Goal: Information Seeking & Learning: Learn about a topic

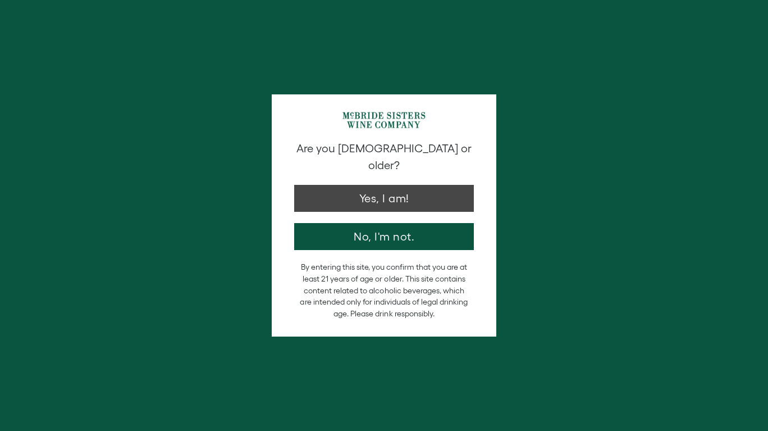
click at [399, 188] on button "Yes, I am!" at bounding box center [384, 198] width 180 height 27
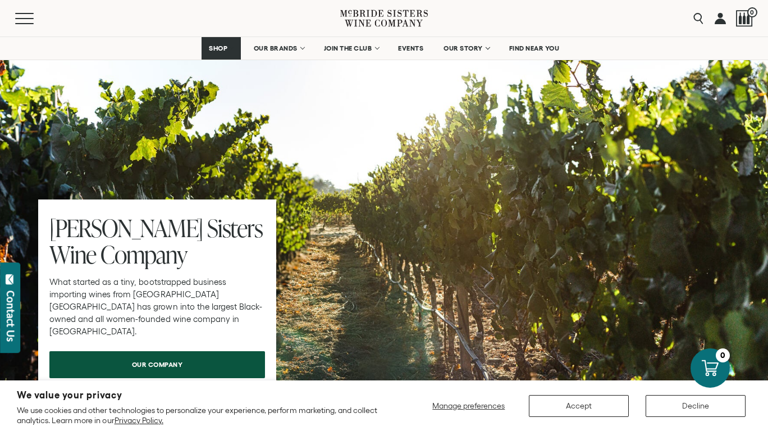
scroll to position [3462, 0]
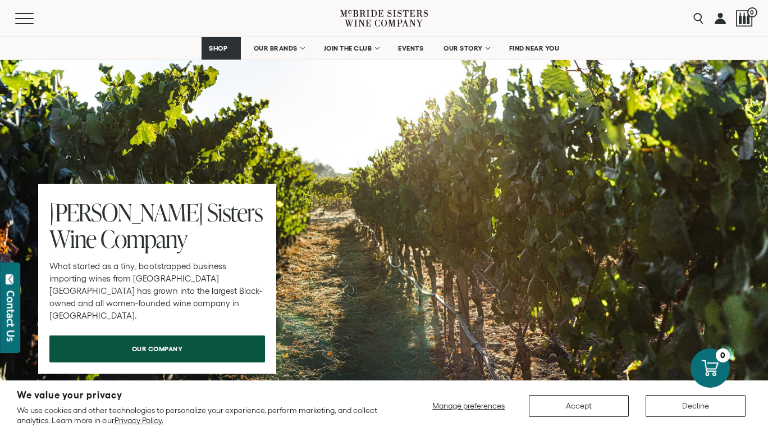
click at [152, 338] on span "our company" at bounding box center [157, 349] width 90 height 22
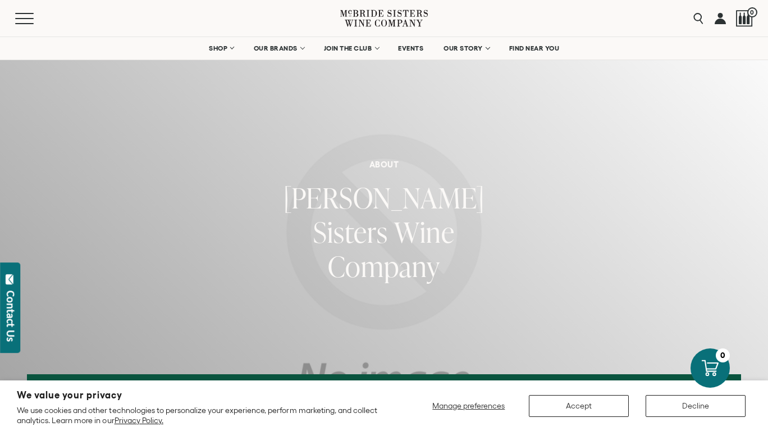
click at [584, 414] on button "Accept" at bounding box center [579, 406] width 100 height 22
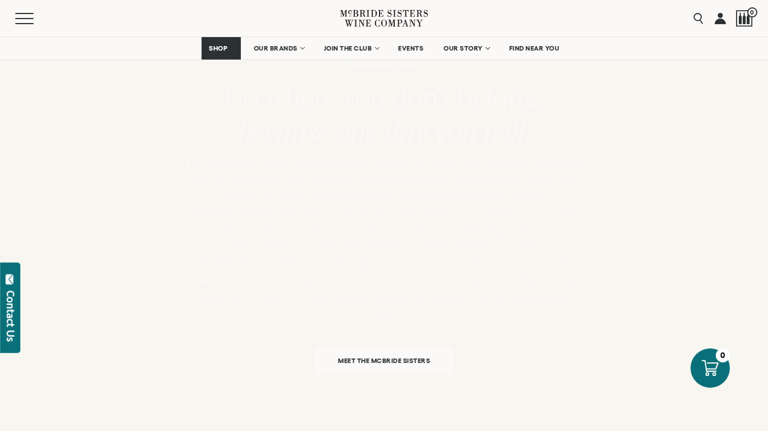
scroll to position [742, 0]
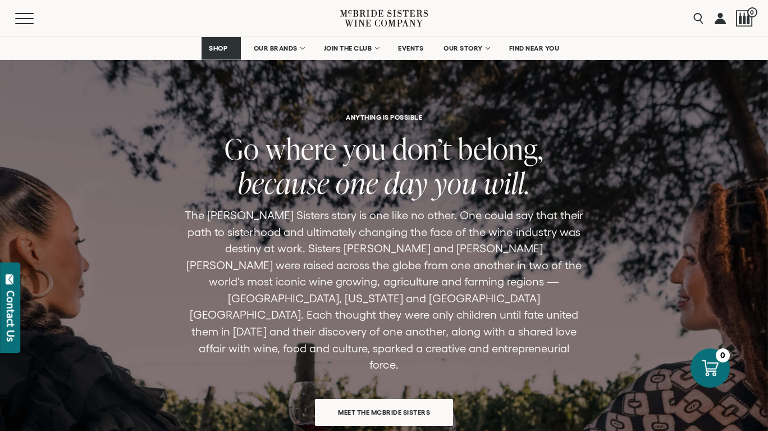
click at [405, 401] on span "Meet the McBride Sisters" at bounding box center [384, 412] width 131 height 22
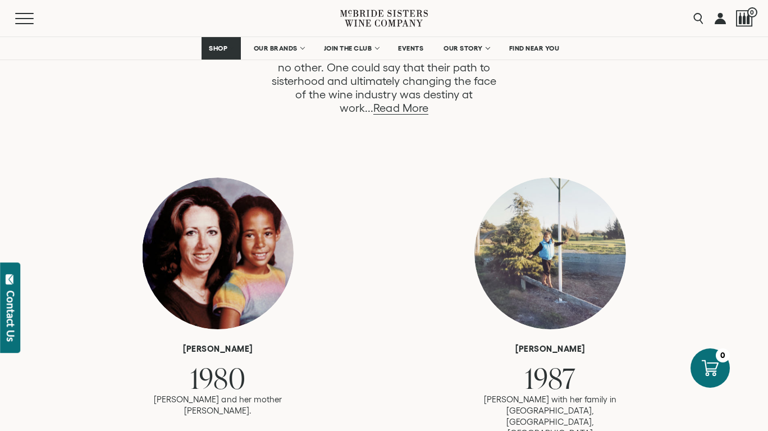
scroll to position [672, 0]
click at [428, 101] on link "Read More" at bounding box center [401, 107] width 54 height 13
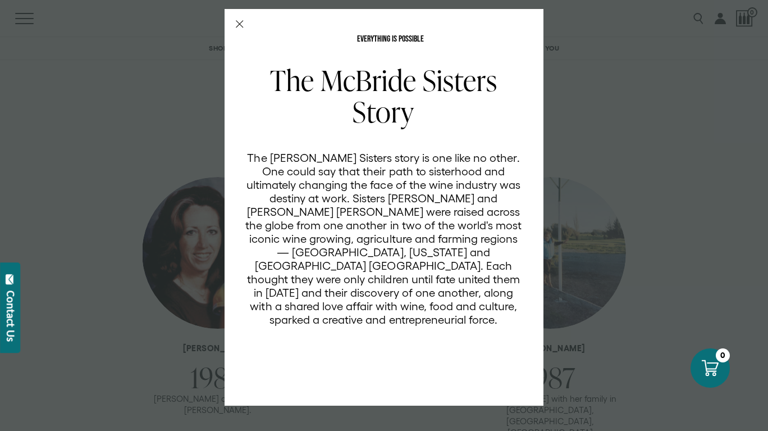
click at [241, 28] on div "EVERYTHING IS POSSIBLE The McBride Sisters Story The McBride Sisters story is o…" at bounding box center [384, 207] width 319 height 397
click at [239, 21] on icon "Close Modal" at bounding box center [240, 24] width 8 height 8
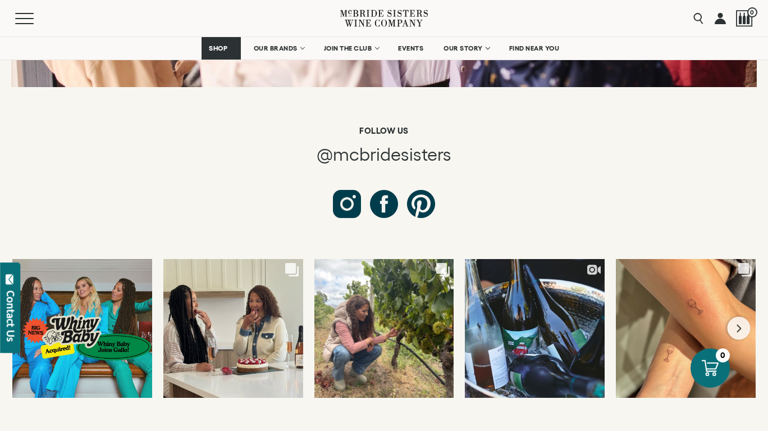
scroll to position [4301, 0]
